Goal: Task Accomplishment & Management: Manage account settings

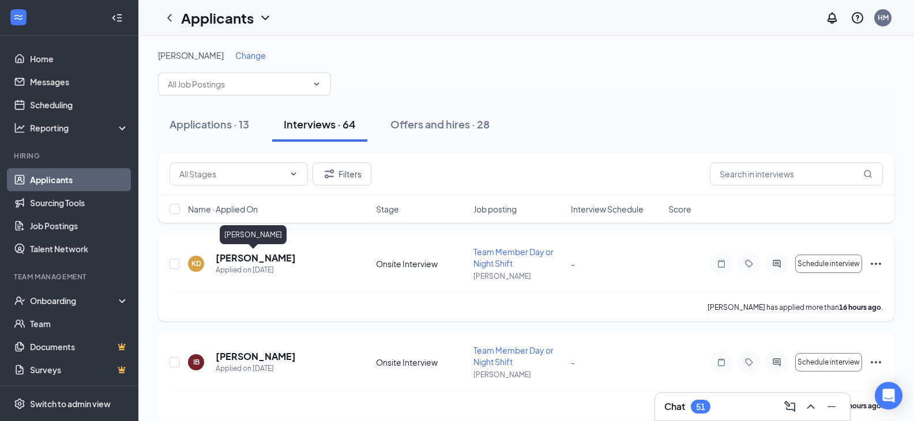
click at [248, 257] on h5 "[PERSON_NAME]" at bounding box center [256, 258] width 80 height 13
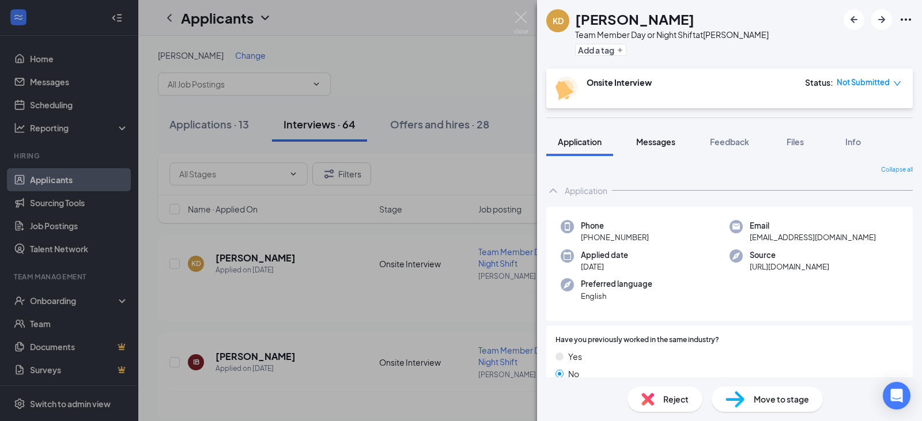
click at [639, 151] on button "Messages" at bounding box center [656, 141] width 62 height 29
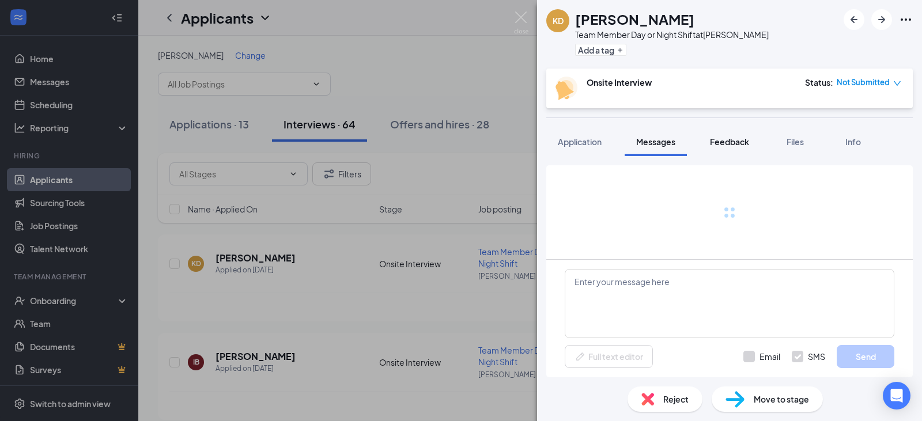
click at [753, 140] on button "Feedback" at bounding box center [730, 141] width 62 height 29
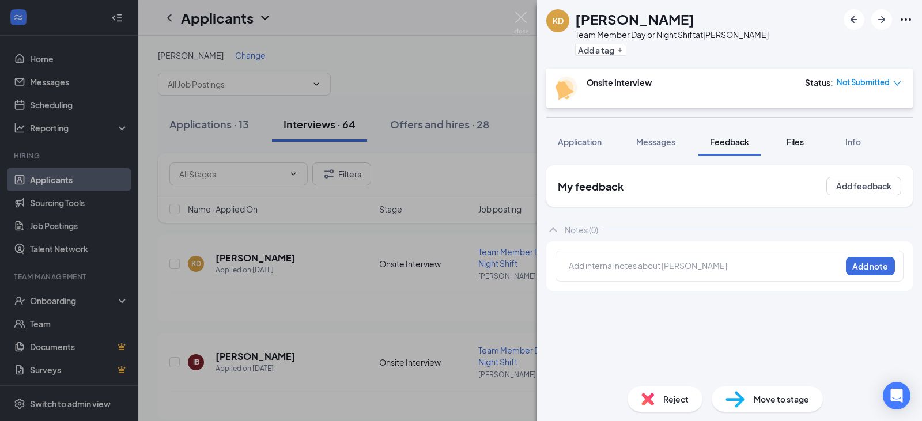
click at [796, 143] on span "Files" at bounding box center [795, 142] width 17 height 10
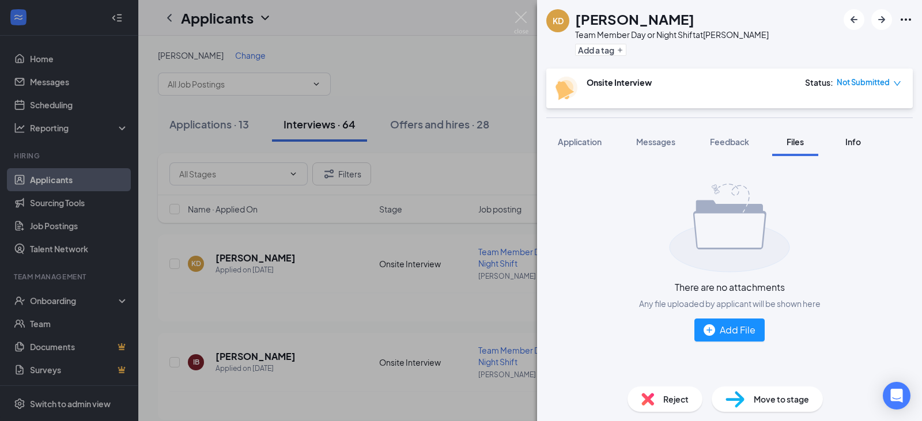
click at [849, 137] on span "Info" at bounding box center [854, 142] width 16 height 10
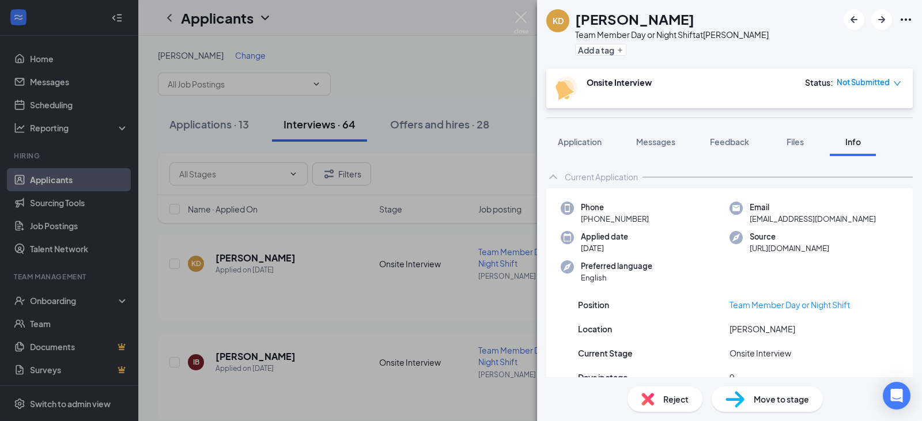
click at [385, 62] on div "KD [PERSON_NAME] Team Member Day or Night Shift at [PERSON_NAME] Add a tag Onsi…" at bounding box center [461, 210] width 922 height 421
